Goal: Find specific page/section: Find specific page/section

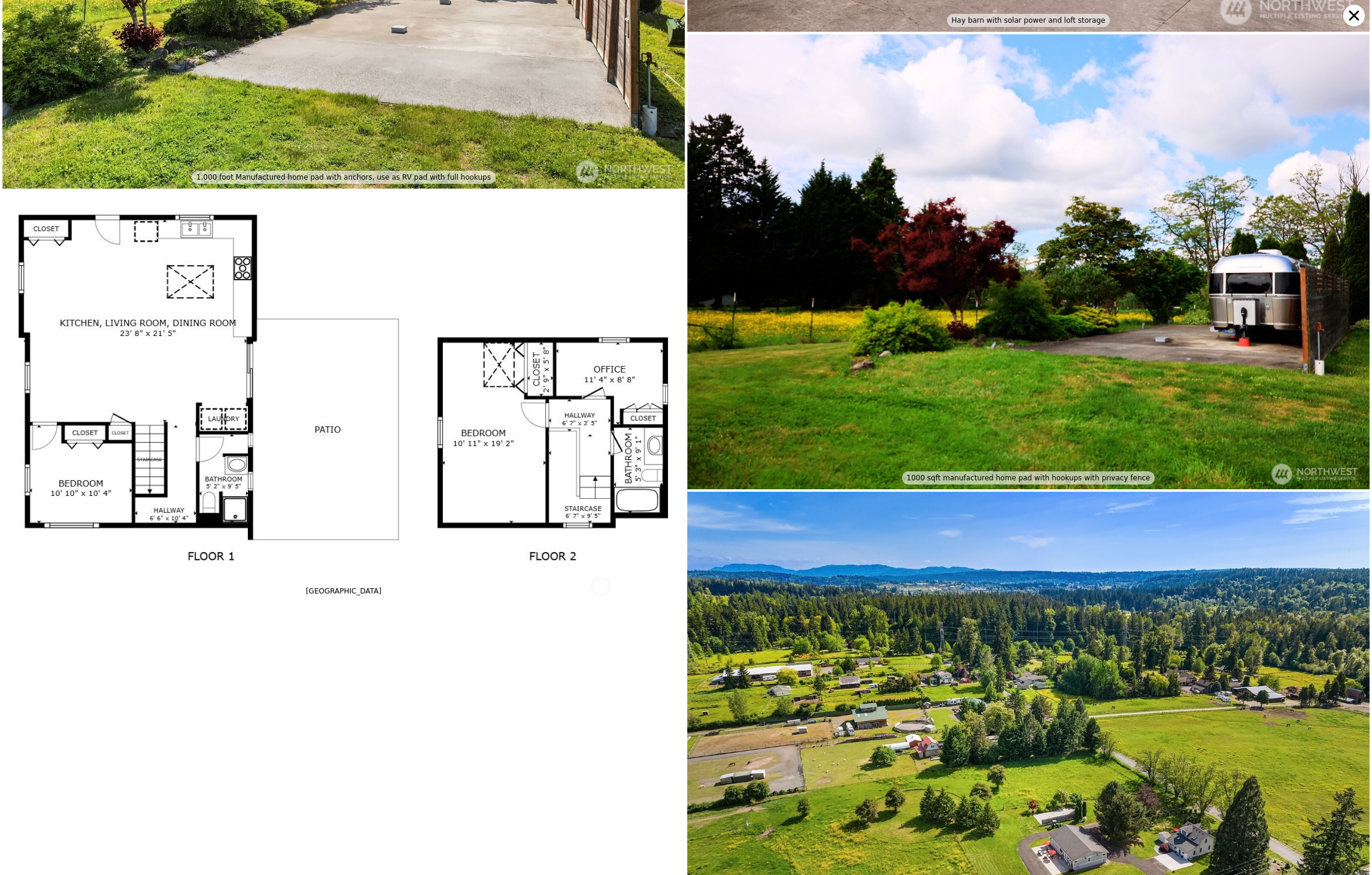
scroll to position [8710, 0]
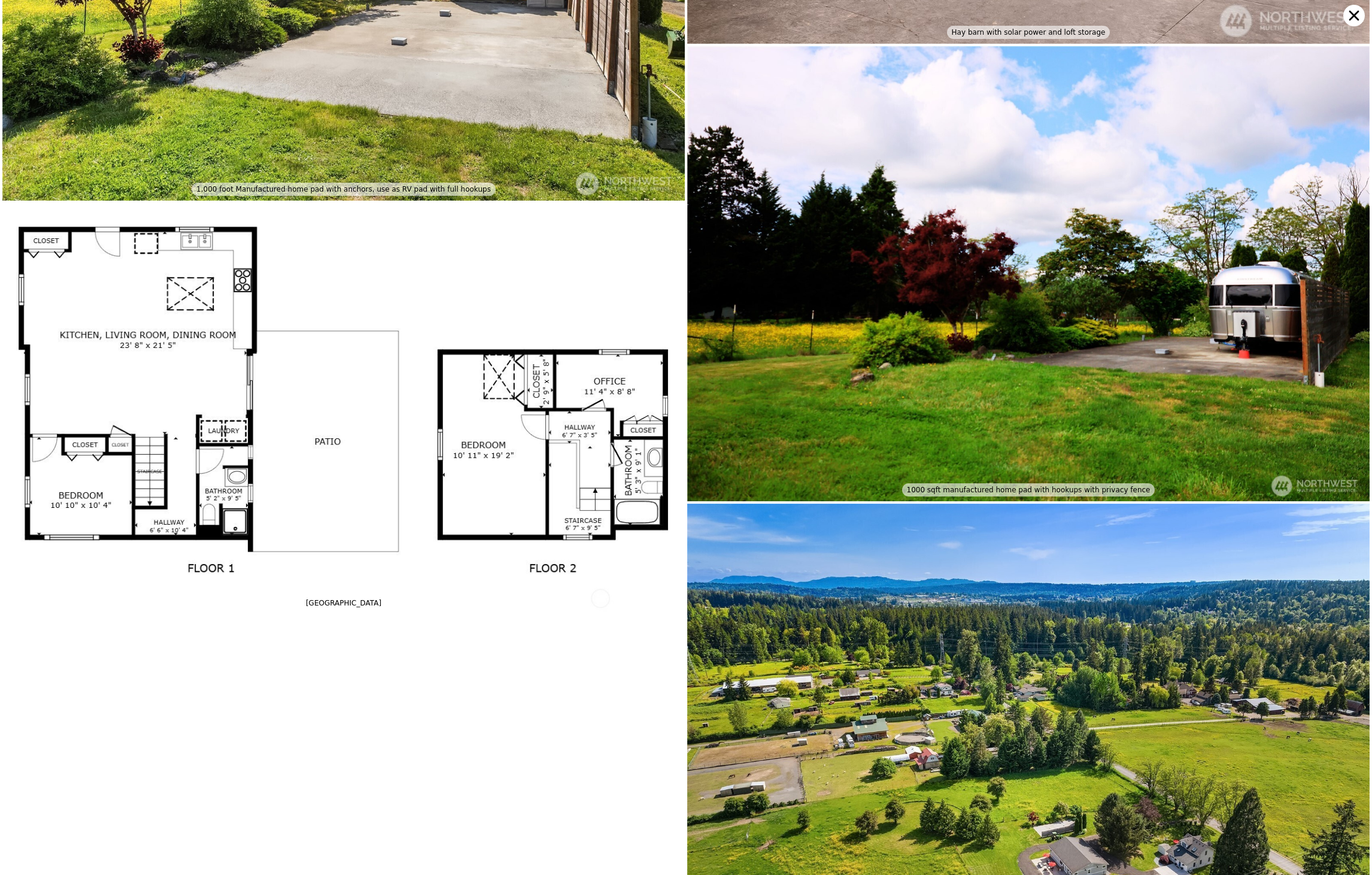
click at [806, 377] on img at bounding box center [1029, 273] width 683 height 455
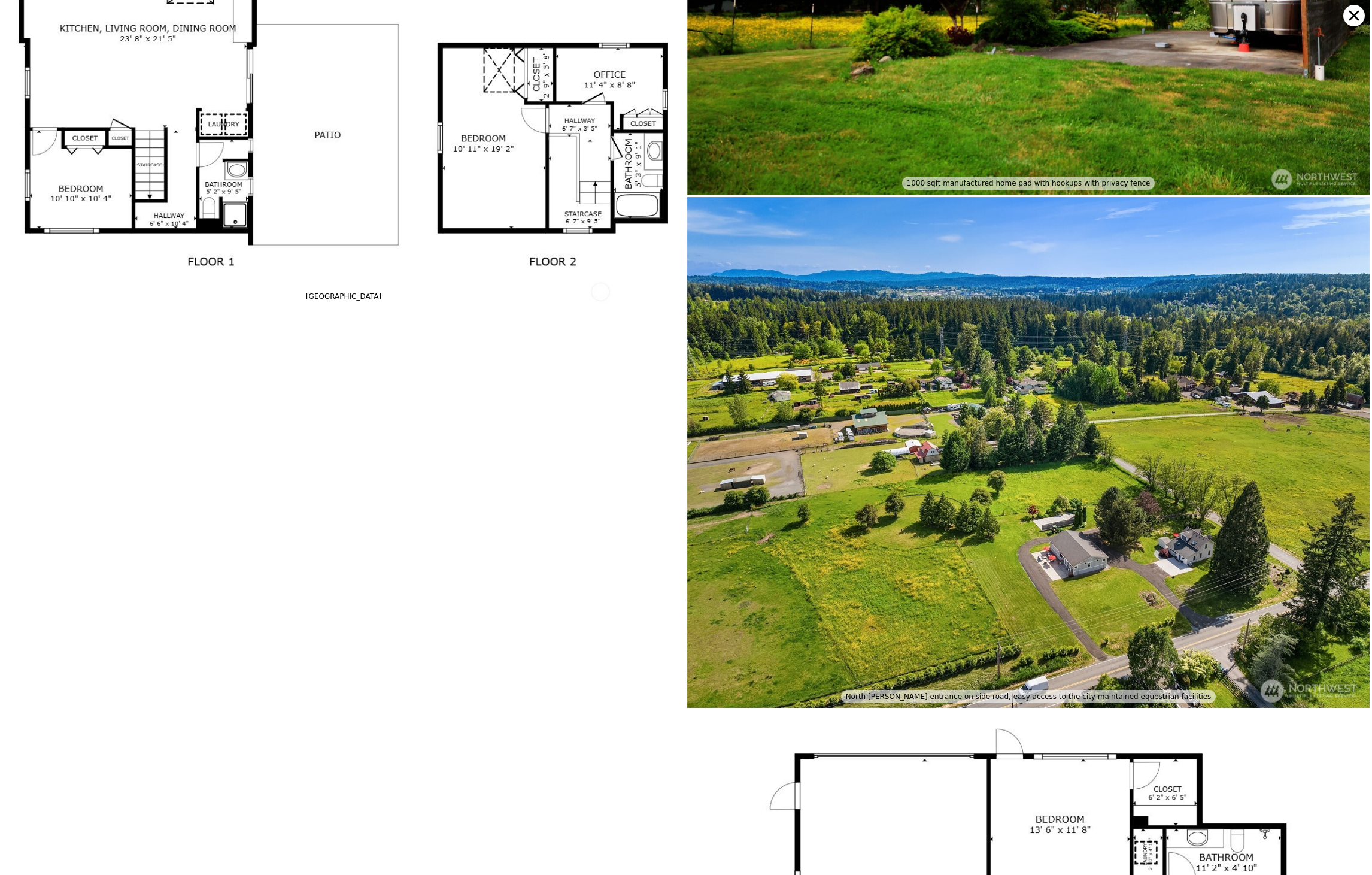
scroll to position [9245, 0]
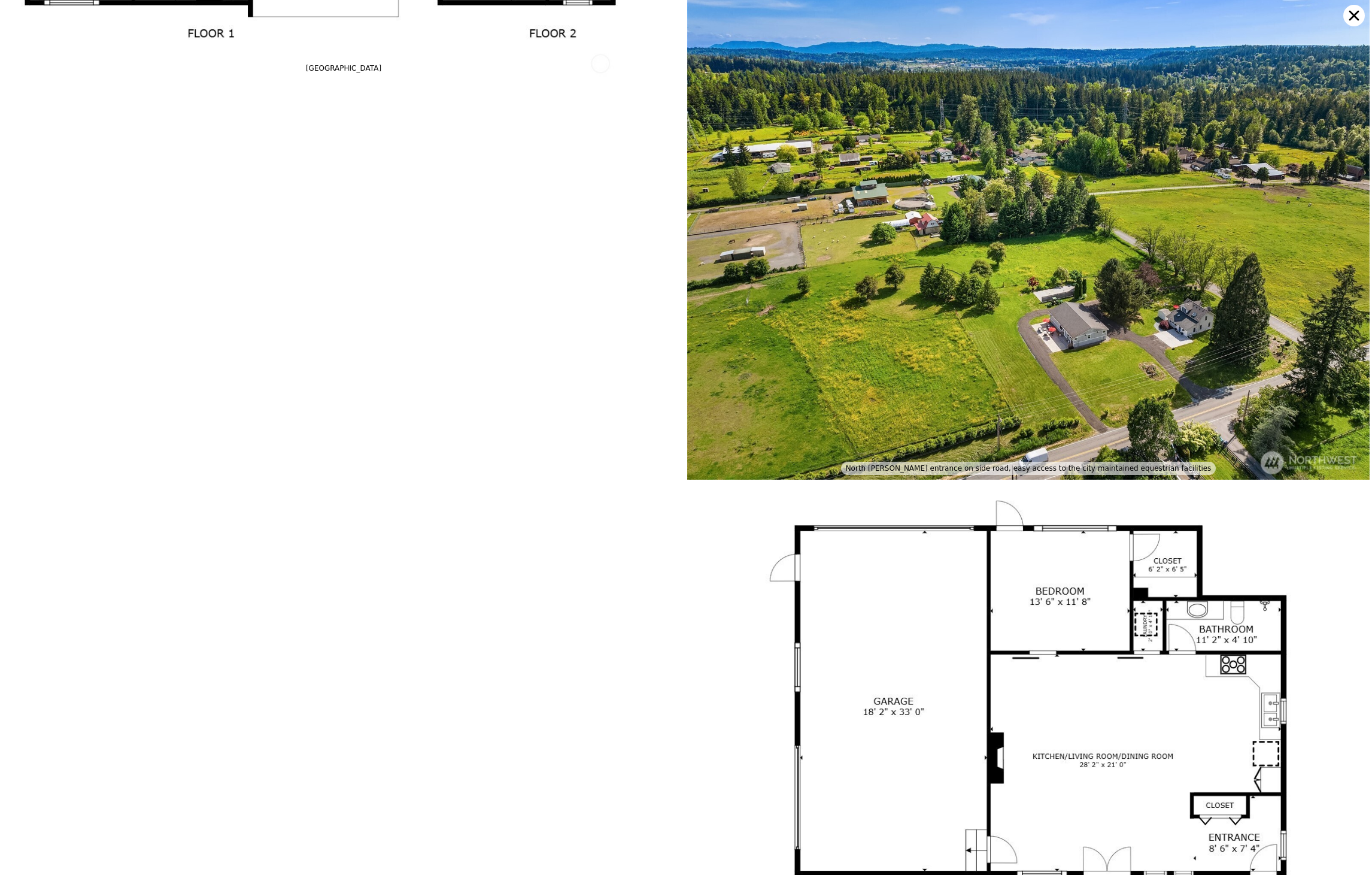
click at [1355, 17] on icon at bounding box center [1353, 16] width 21 height 21
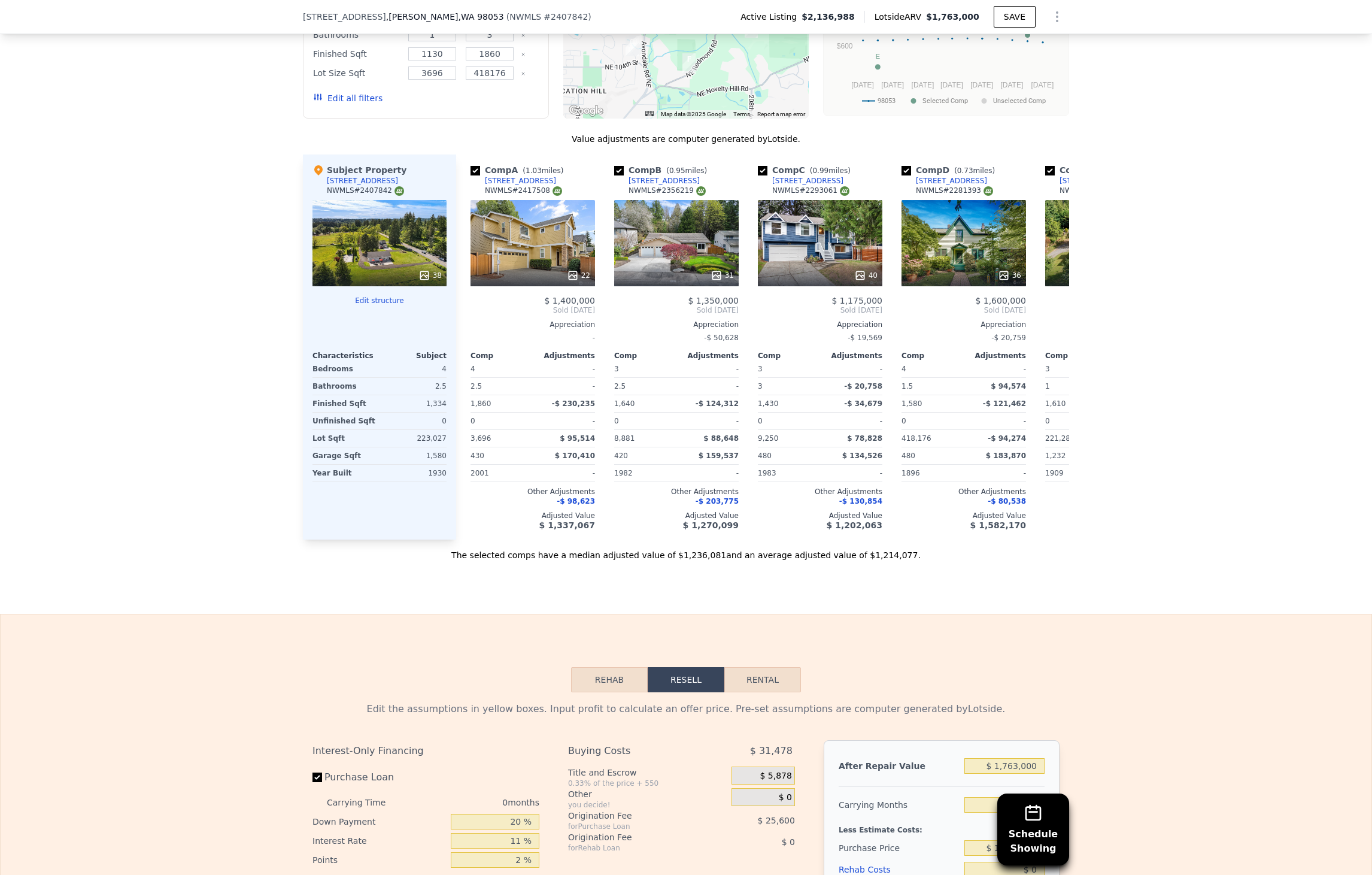
scroll to position [1156, 0]
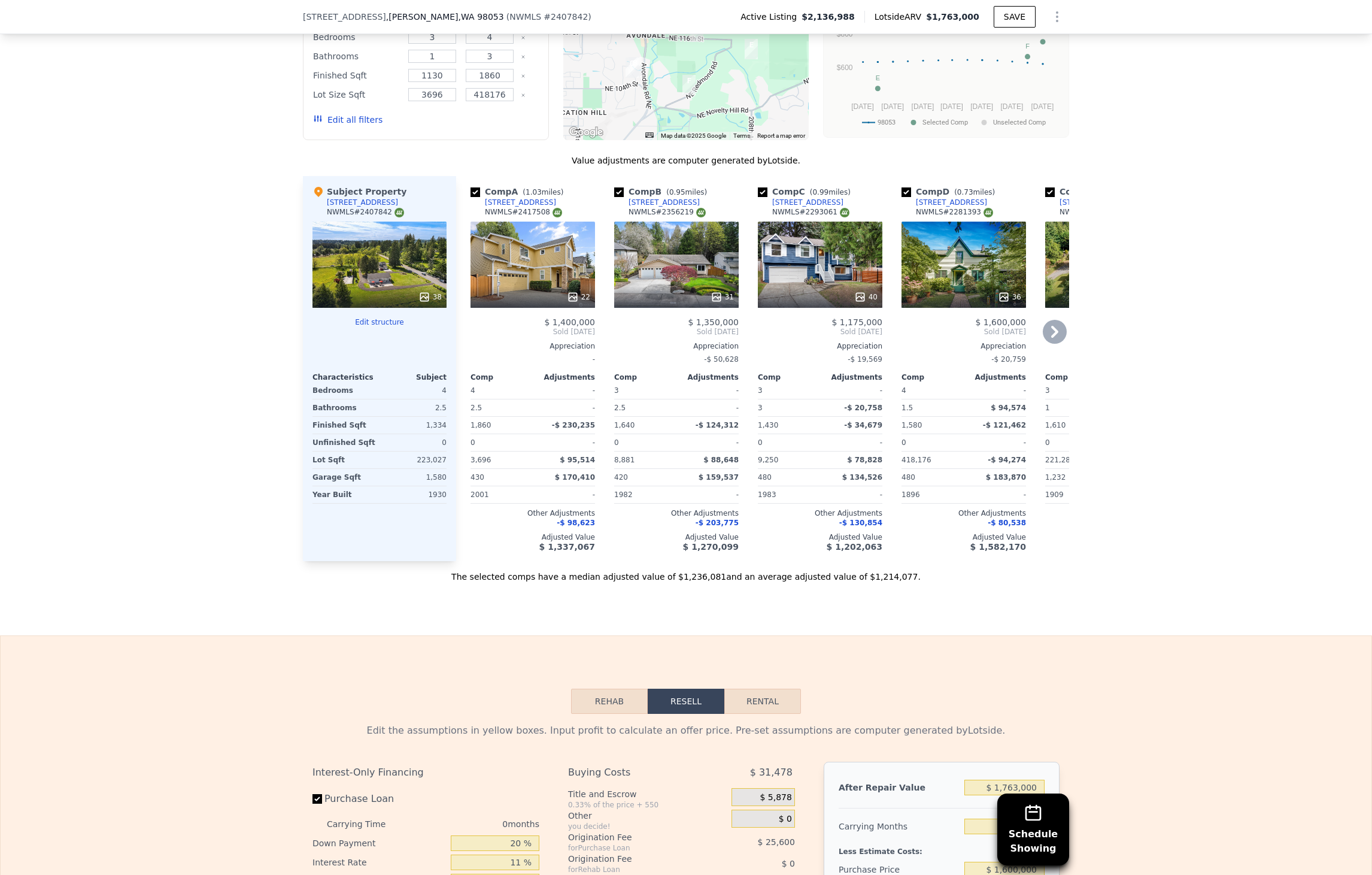
click at [939, 290] on div "36" at bounding box center [963, 264] width 125 height 86
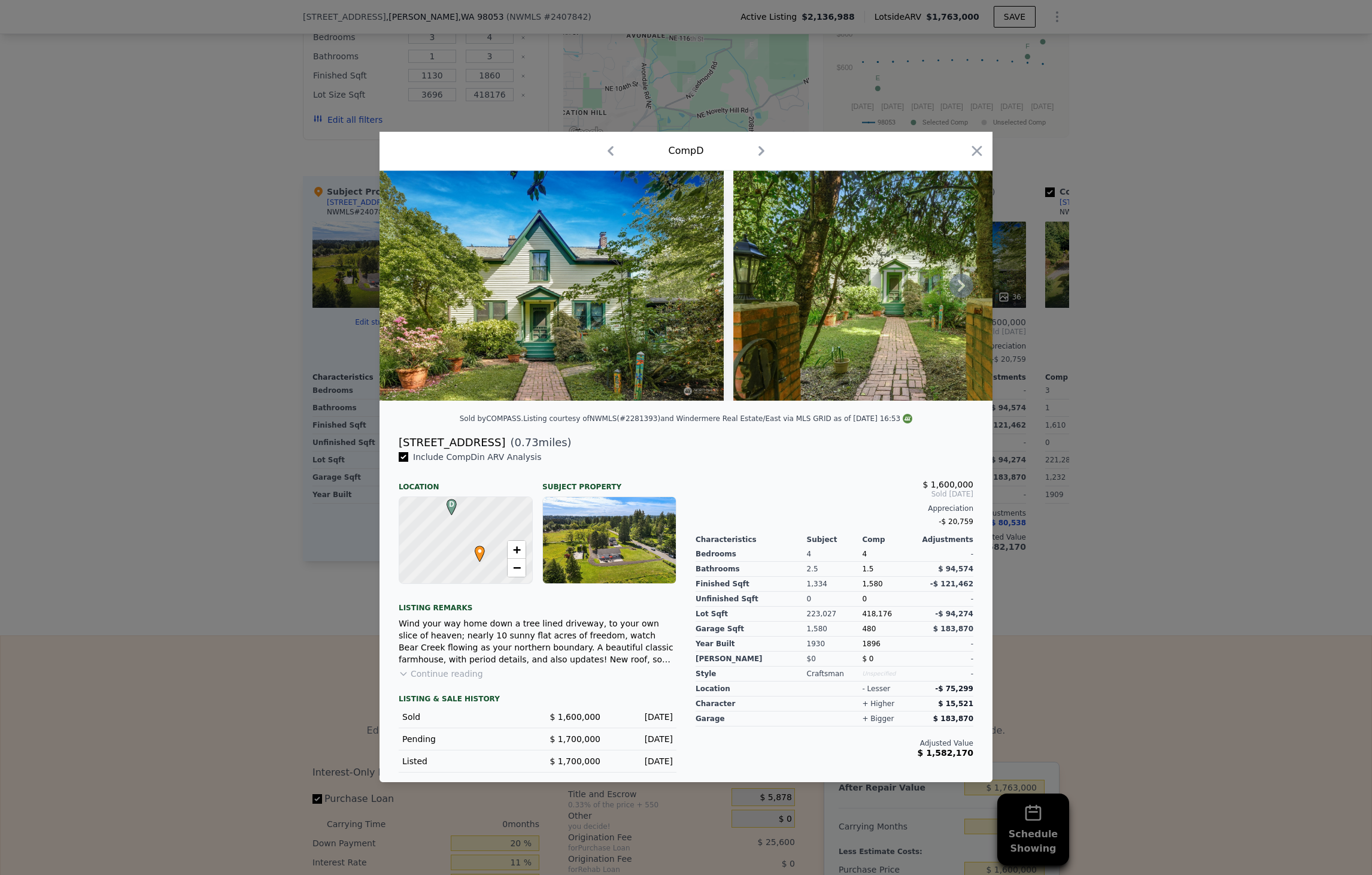
click at [572, 321] on img at bounding box center [551, 286] width 344 height 230
click at [614, 259] on img at bounding box center [551, 286] width 344 height 230
click at [608, 291] on img at bounding box center [551, 286] width 344 height 230
click at [761, 148] on icon "button" at bounding box center [762, 151] width 6 height 10
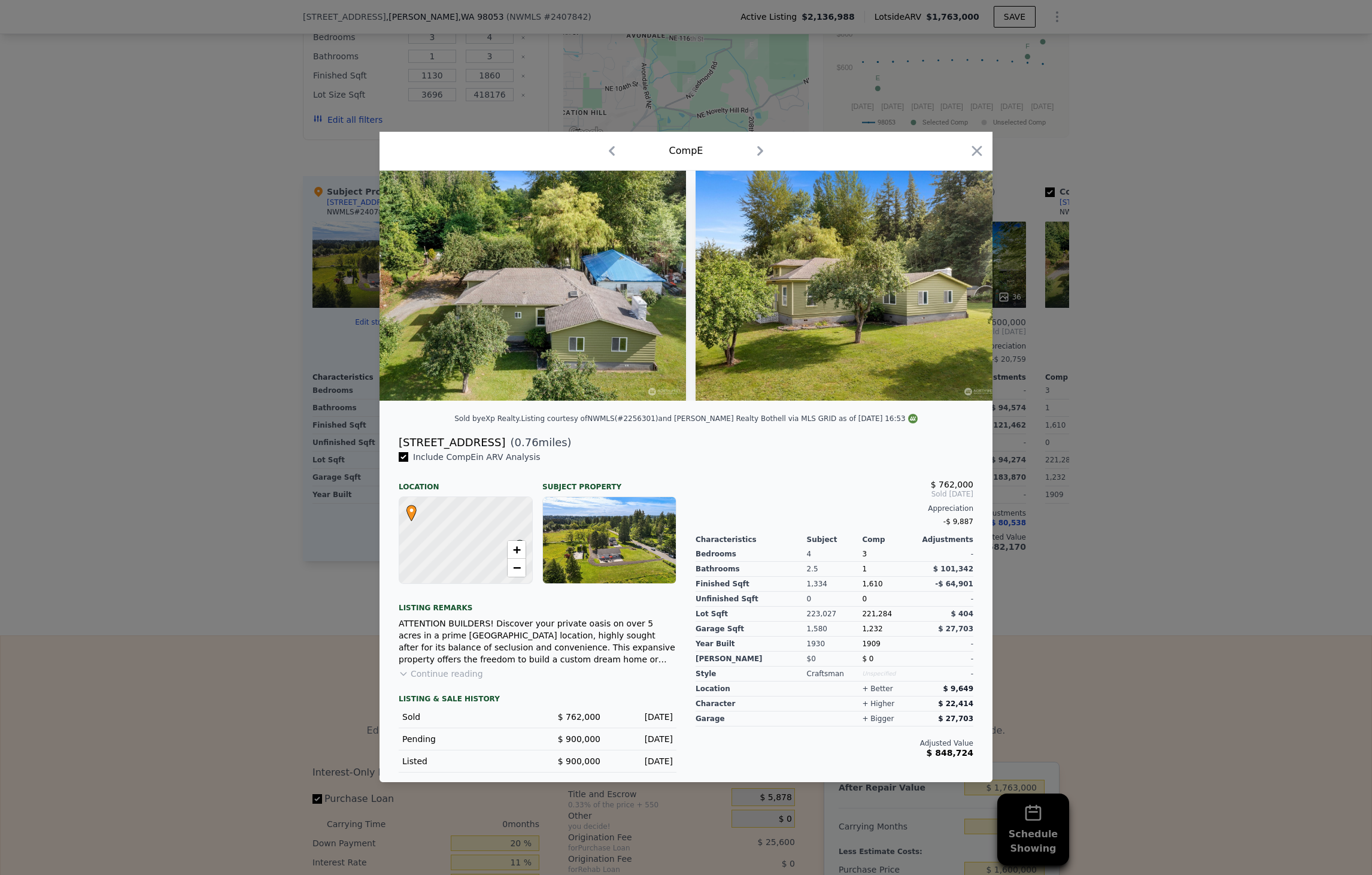
drag, startPoint x: 401, startPoint y: 446, endPoint x: 489, endPoint y: 452, distance: 88.2
click at [489, 451] on div "[STREET_ADDRESS]" at bounding box center [451, 442] width 106 height 17
copy div "[STREET_ADDRESS]"
click at [977, 146] on icon "button" at bounding box center [977, 151] width 10 height 10
